Goal: Task Accomplishment & Management: Manage account settings

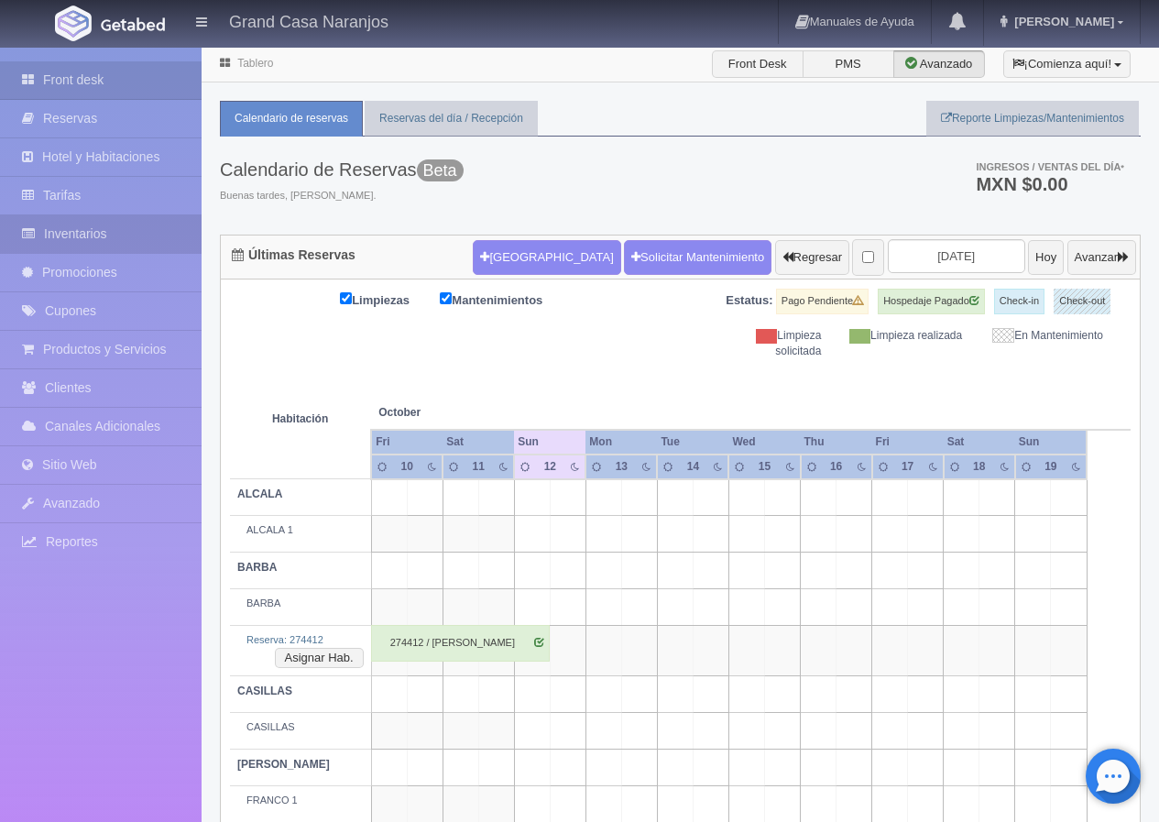
click at [119, 236] on link "Inventarios" at bounding box center [101, 234] width 202 height 38
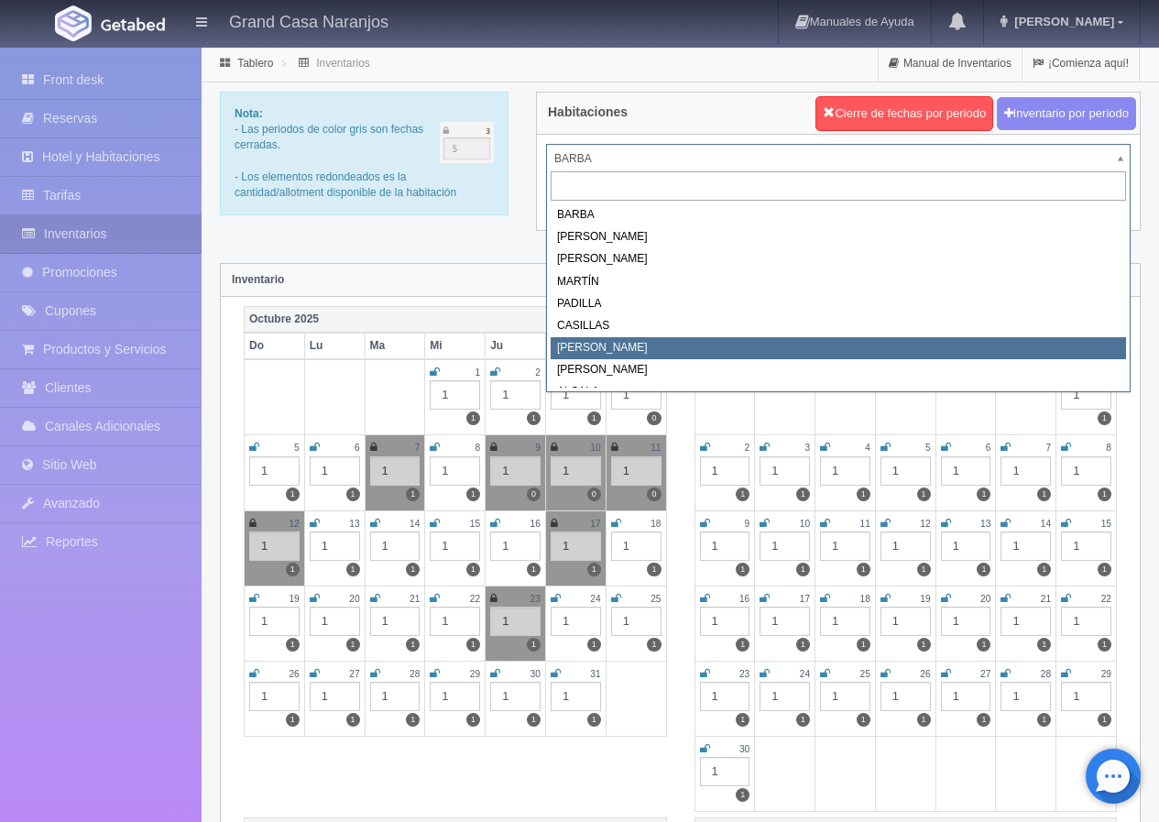
scroll to position [8, 0]
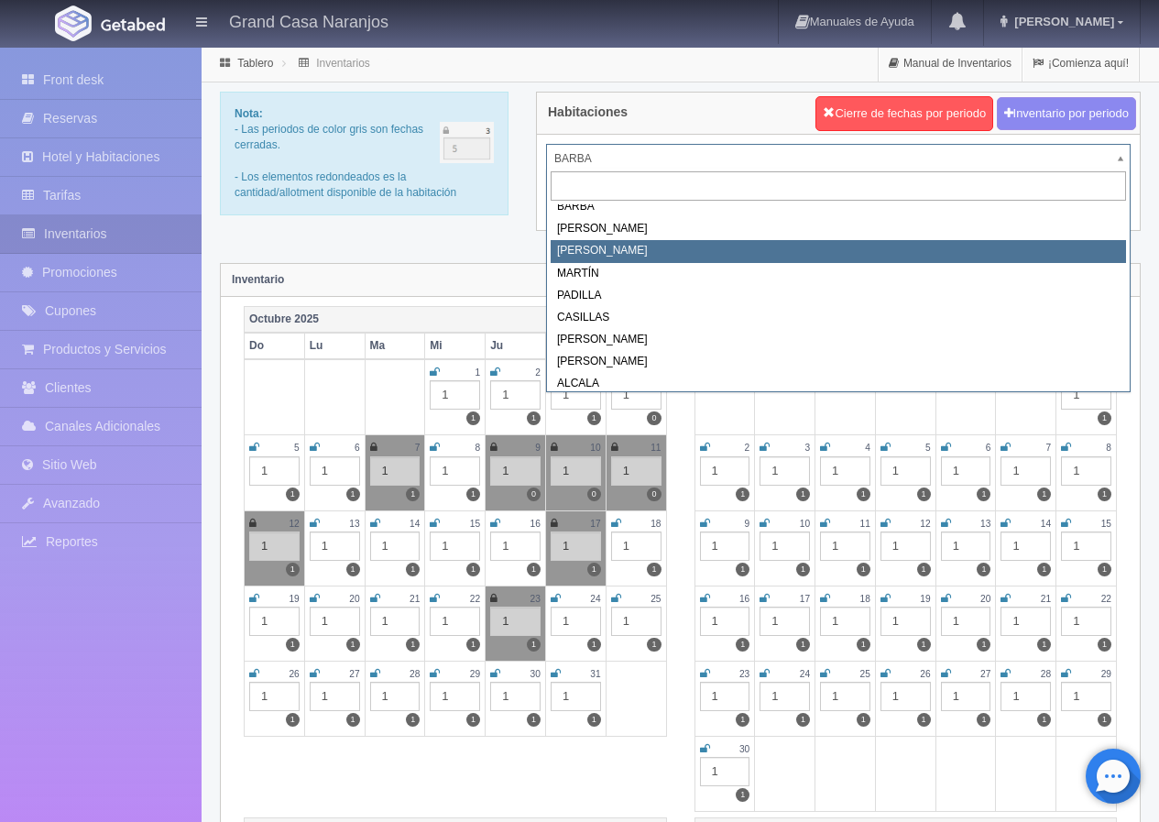
select select "2062"
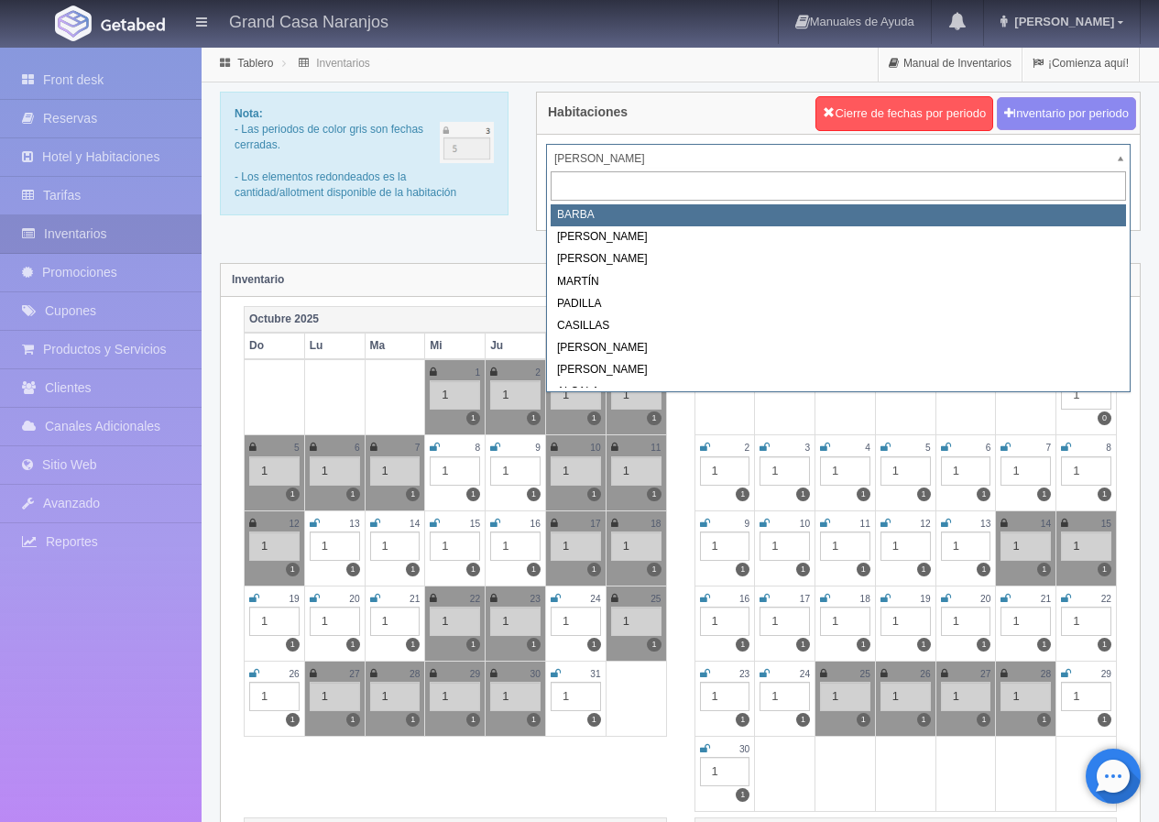
select select "2058"
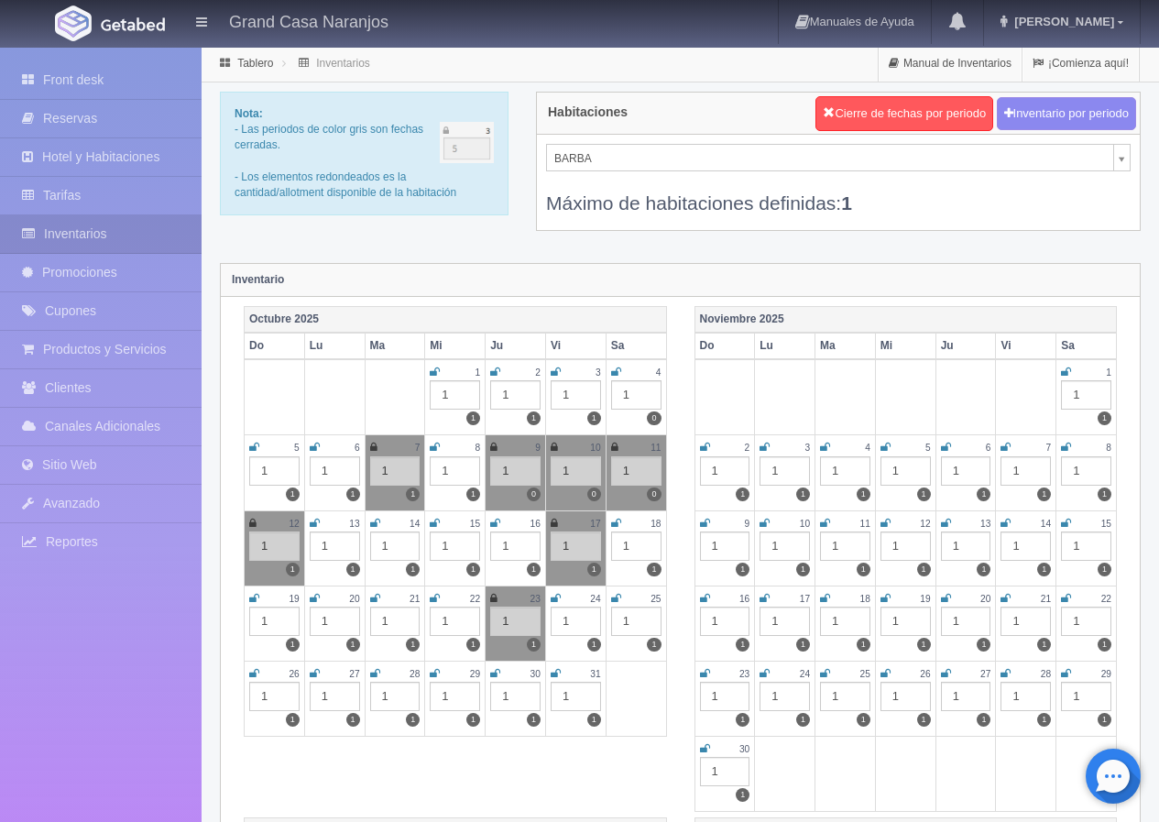
click at [249, 523] on icon at bounding box center [252, 523] width 7 height 11
